Goal: Transaction & Acquisition: Purchase product/service

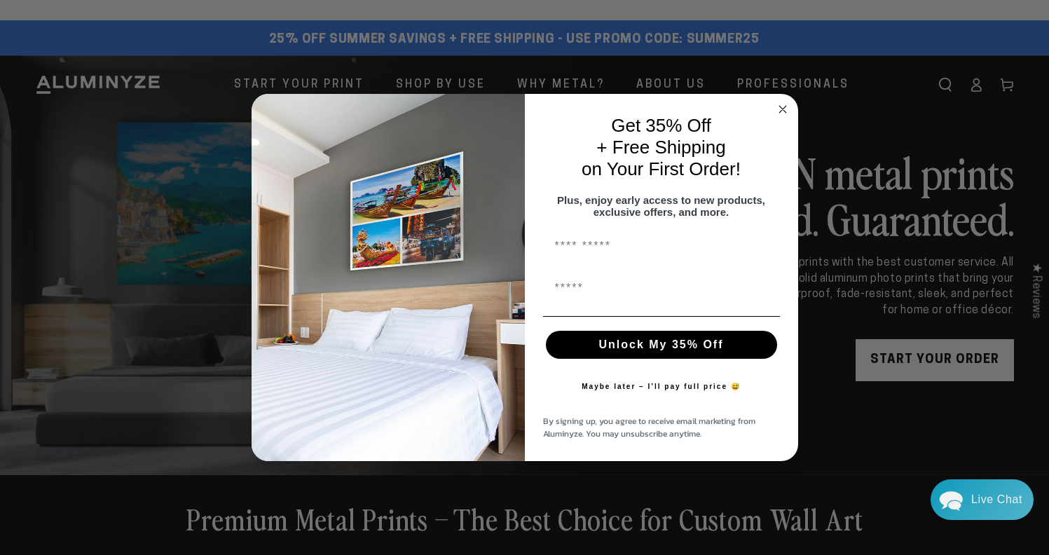
click at [783, 102] on circle "Close dialog" at bounding box center [782, 110] width 16 height 16
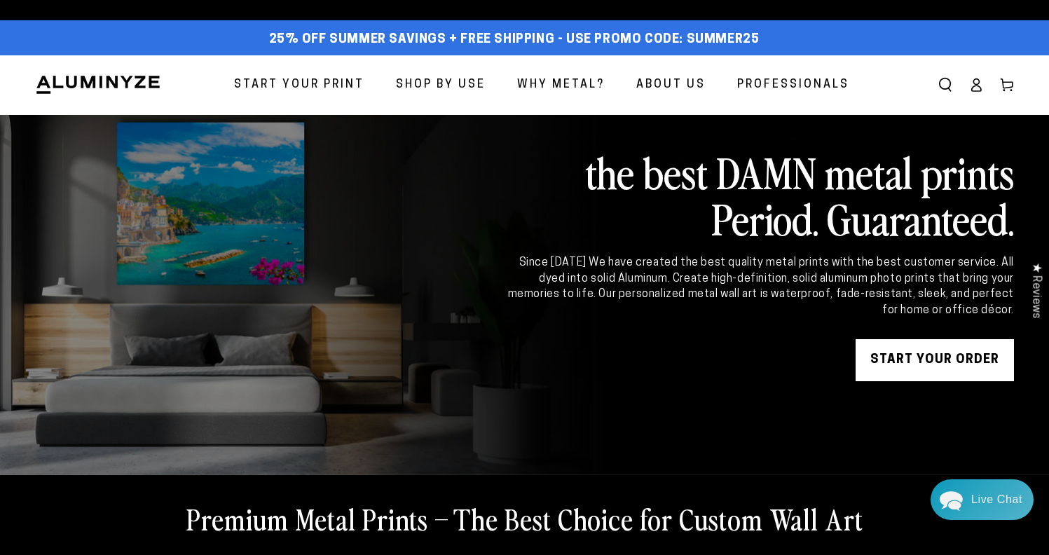
click at [340, 81] on span "Start Your Print" at bounding box center [299, 85] width 130 height 20
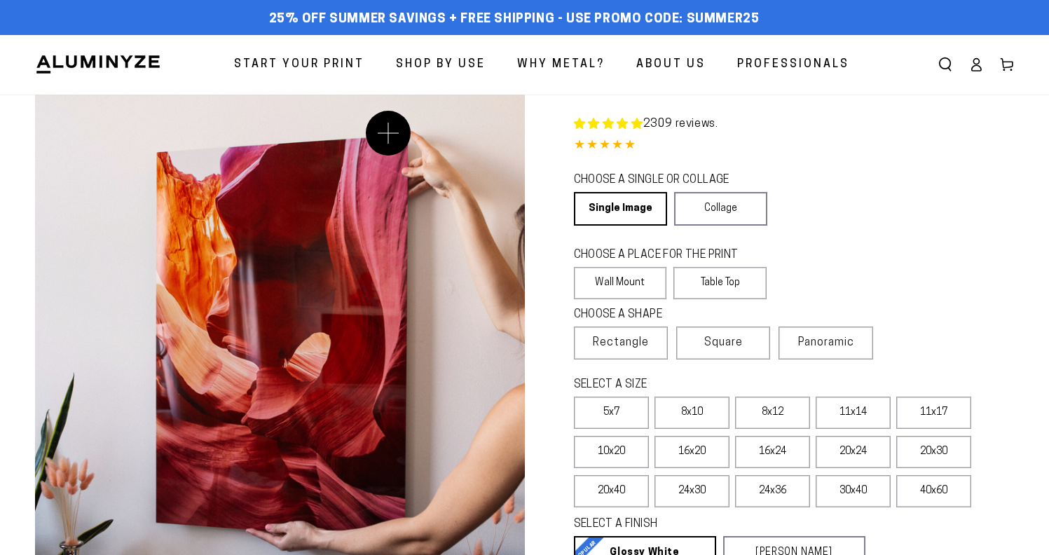
select select "**********"
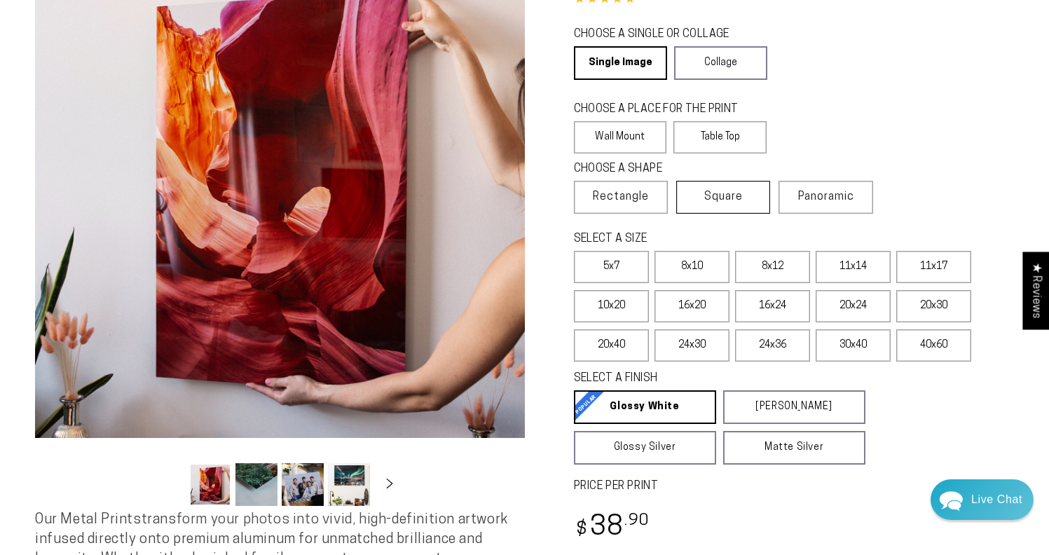
scroll to position [150, 0]
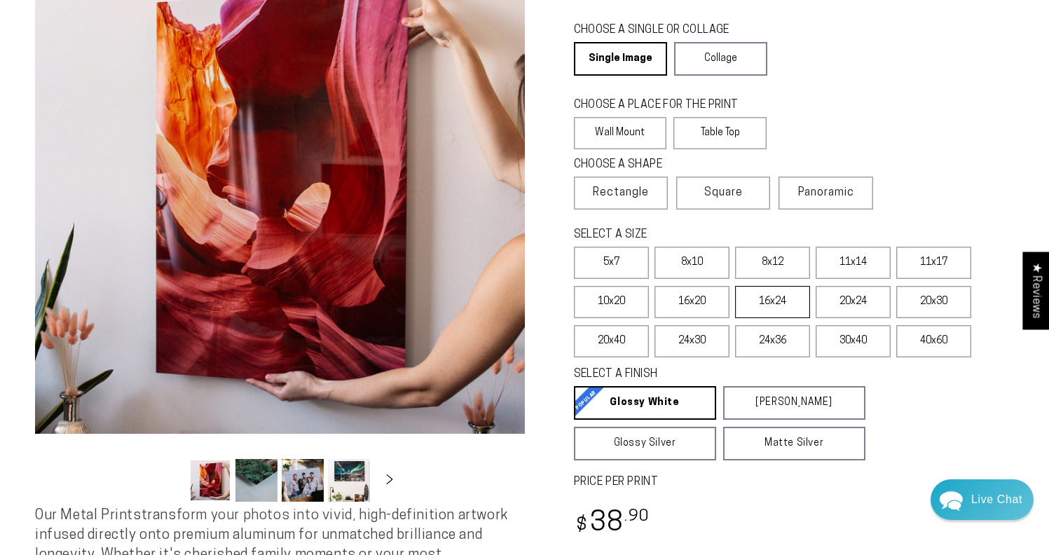
click at [776, 302] on label "16x24" at bounding box center [772, 302] width 75 height 32
click at [710, 303] on label "16x20" at bounding box center [692, 302] width 75 height 32
click at [793, 306] on label "16x24" at bounding box center [772, 302] width 75 height 32
